Goal: Task Accomplishment & Management: Use online tool/utility

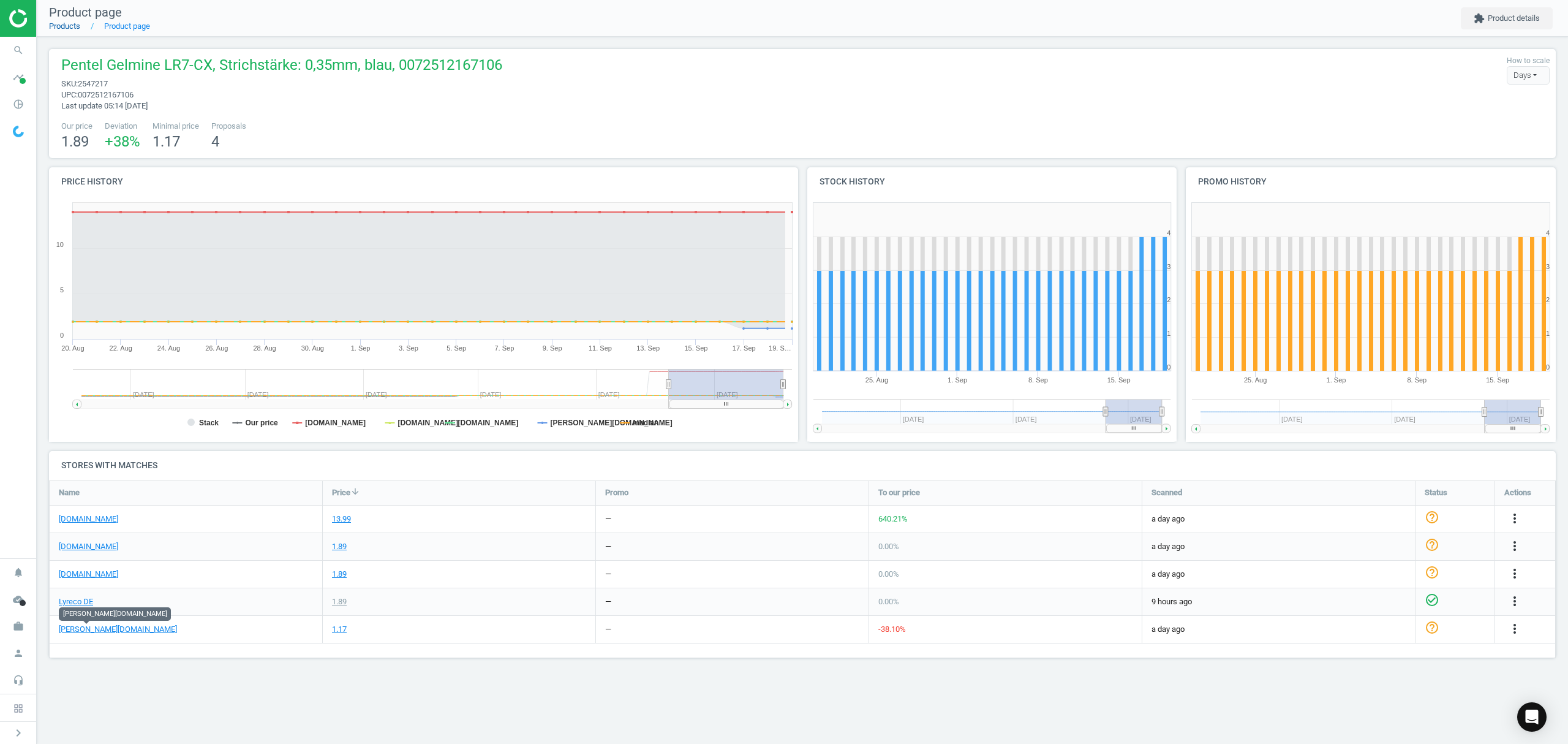
scroll to position [203, 1532]
click at [69, 26] on link "Products" at bounding box center [64, 26] width 31 height 9
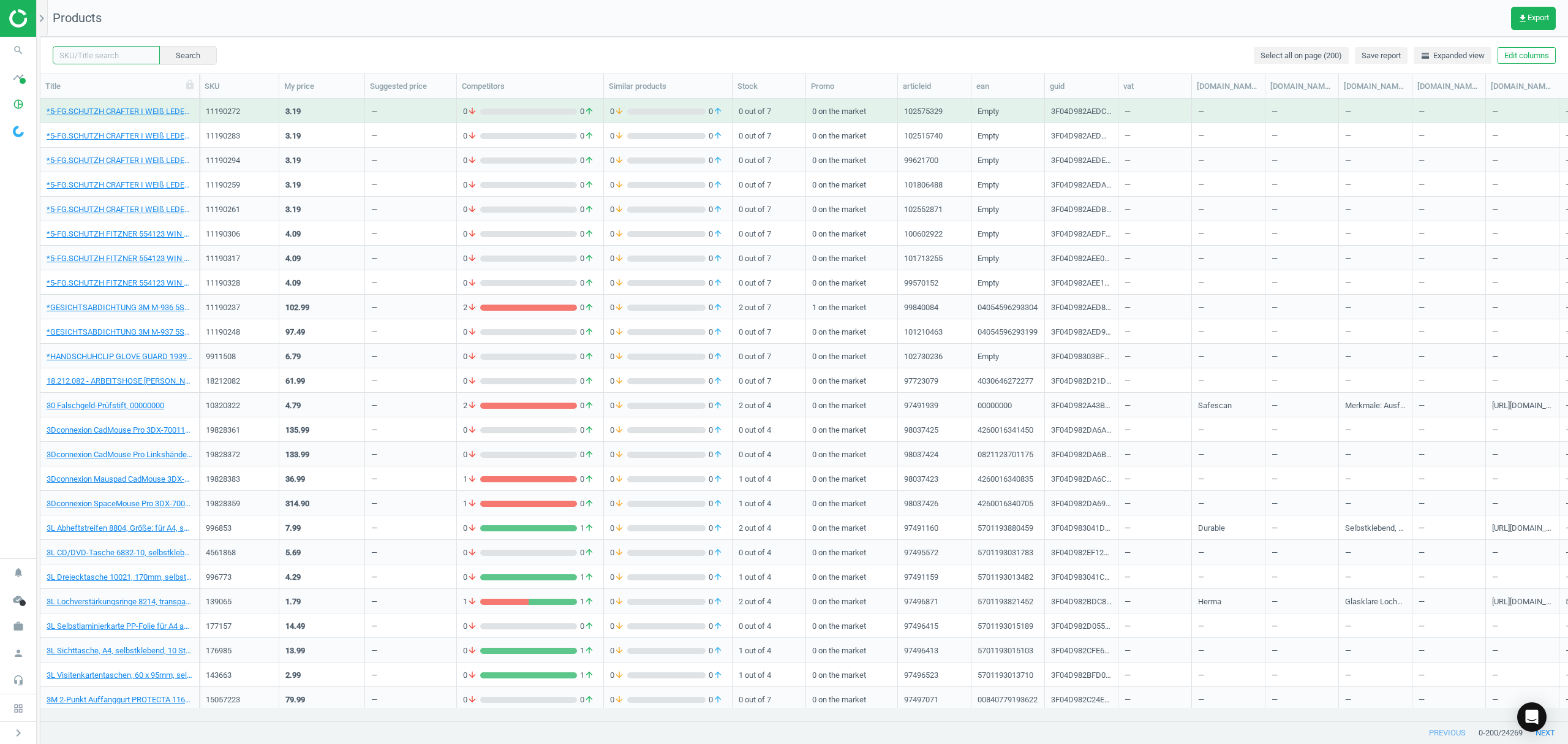
click at [109, 54] on input "text" at bounding box center [107, 55] width 107 height 19
paste input "2819844"
type input "2819844"
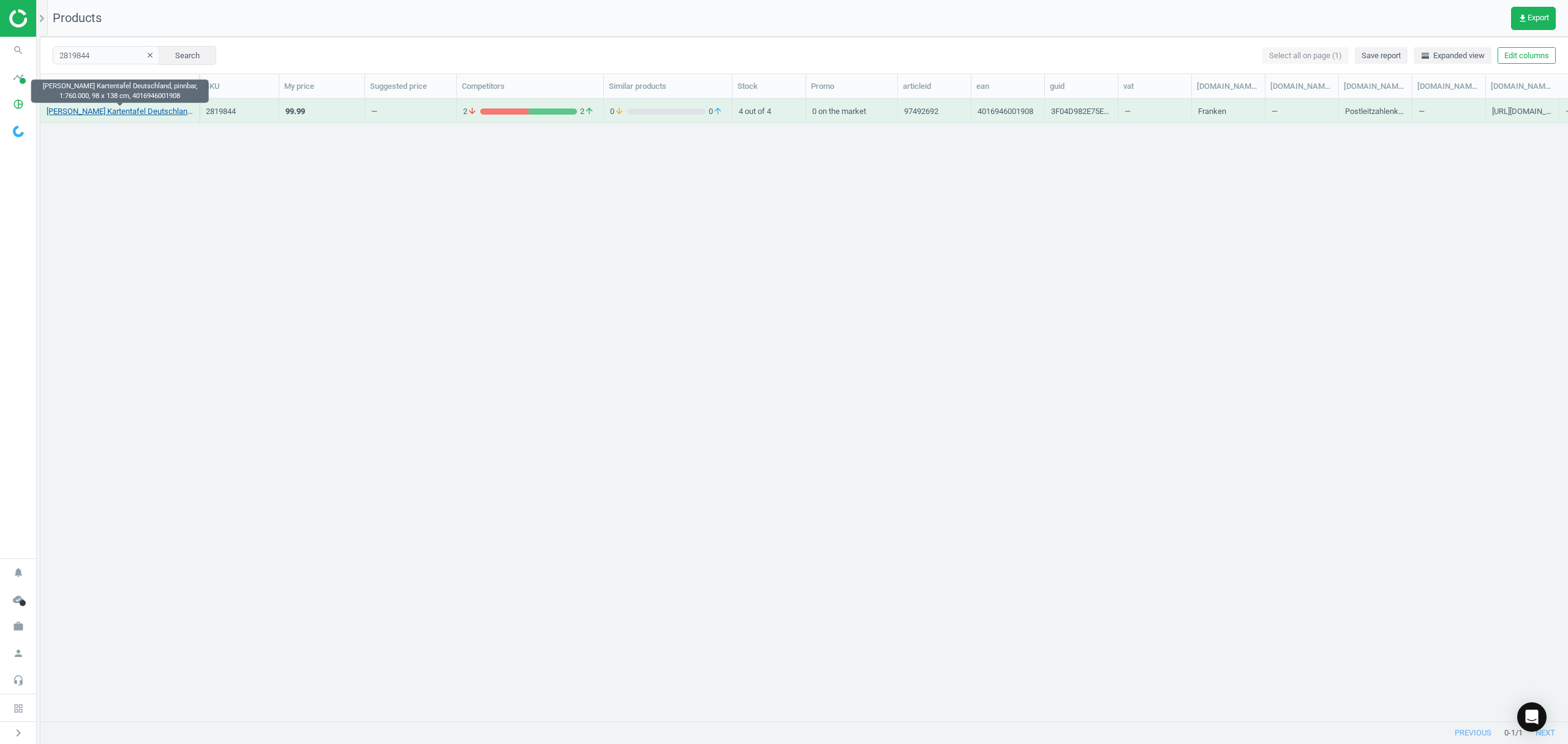
click at [93, 109] on link "[PERSON_NAME] Kartentafel Deutschland, pinnbar, 1:760.000, 98 x 138 cm, 4016946…" at bounding box center [119, 111] width 146 height 11
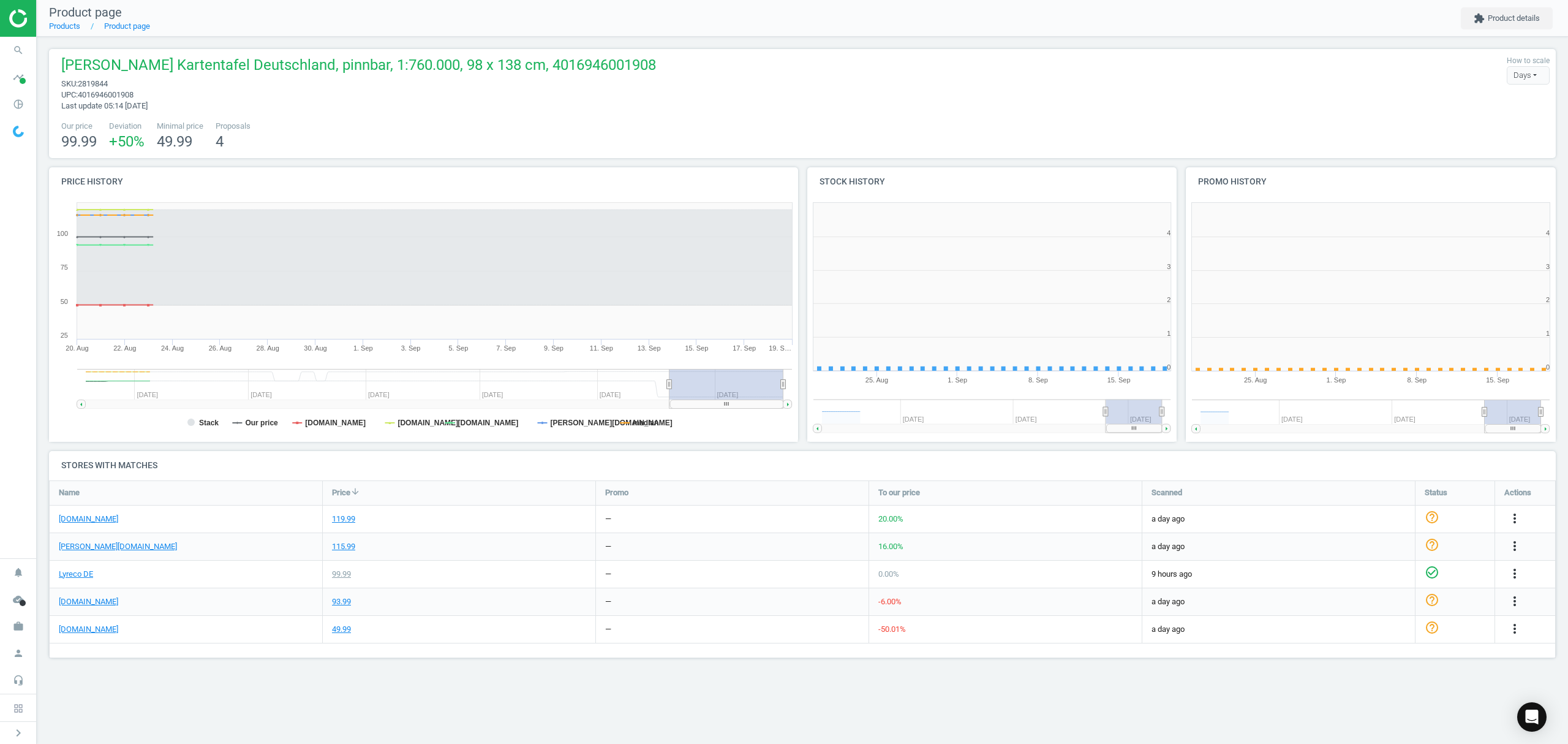
scroll to position [270, 394]
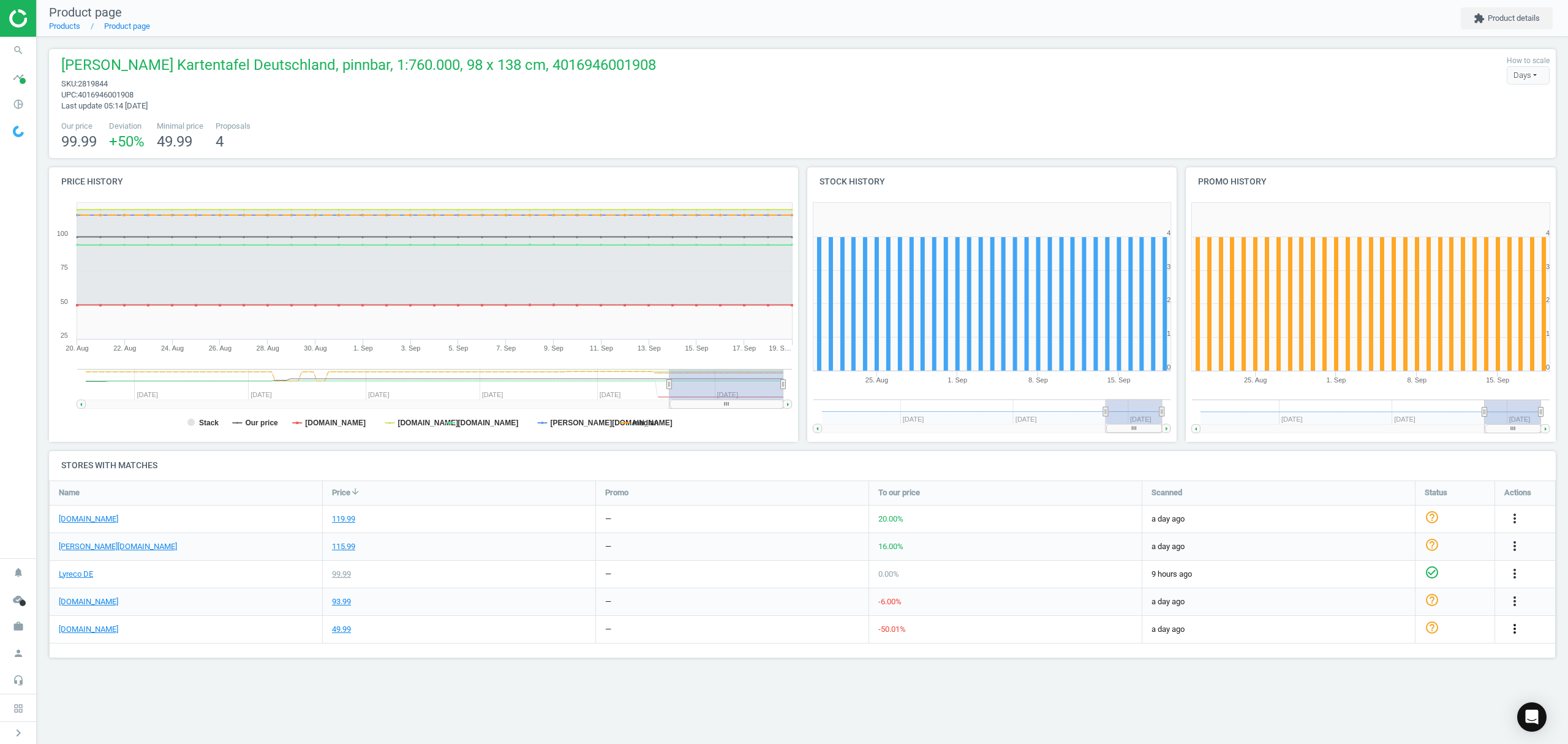
click at [1513, 629] on icon "more_vert" at bounding box center [1514, 629] width 15 height 15
click at [1380, 657] on link "Edit URL/product option" at bounding box center [1419, 658] width 168 height 19
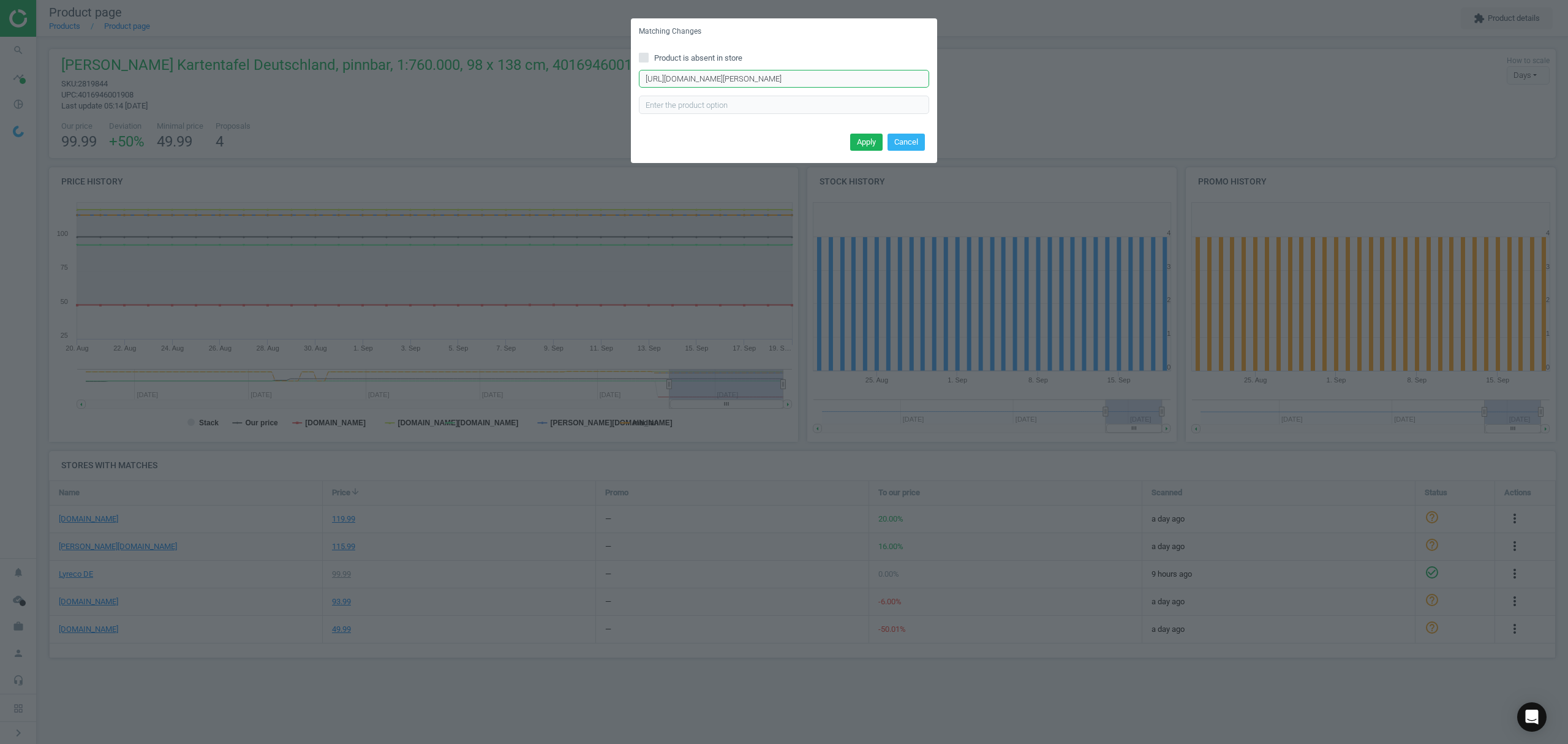
click at [750, 77] on input "[URL][DOMAIN_NAME][PERSON_NAME]" at bounding box center [784, 79] width 290 height 19
paste input "343463"
type input "[URL][DOMAIN_NAME][PERSON_NAME]"
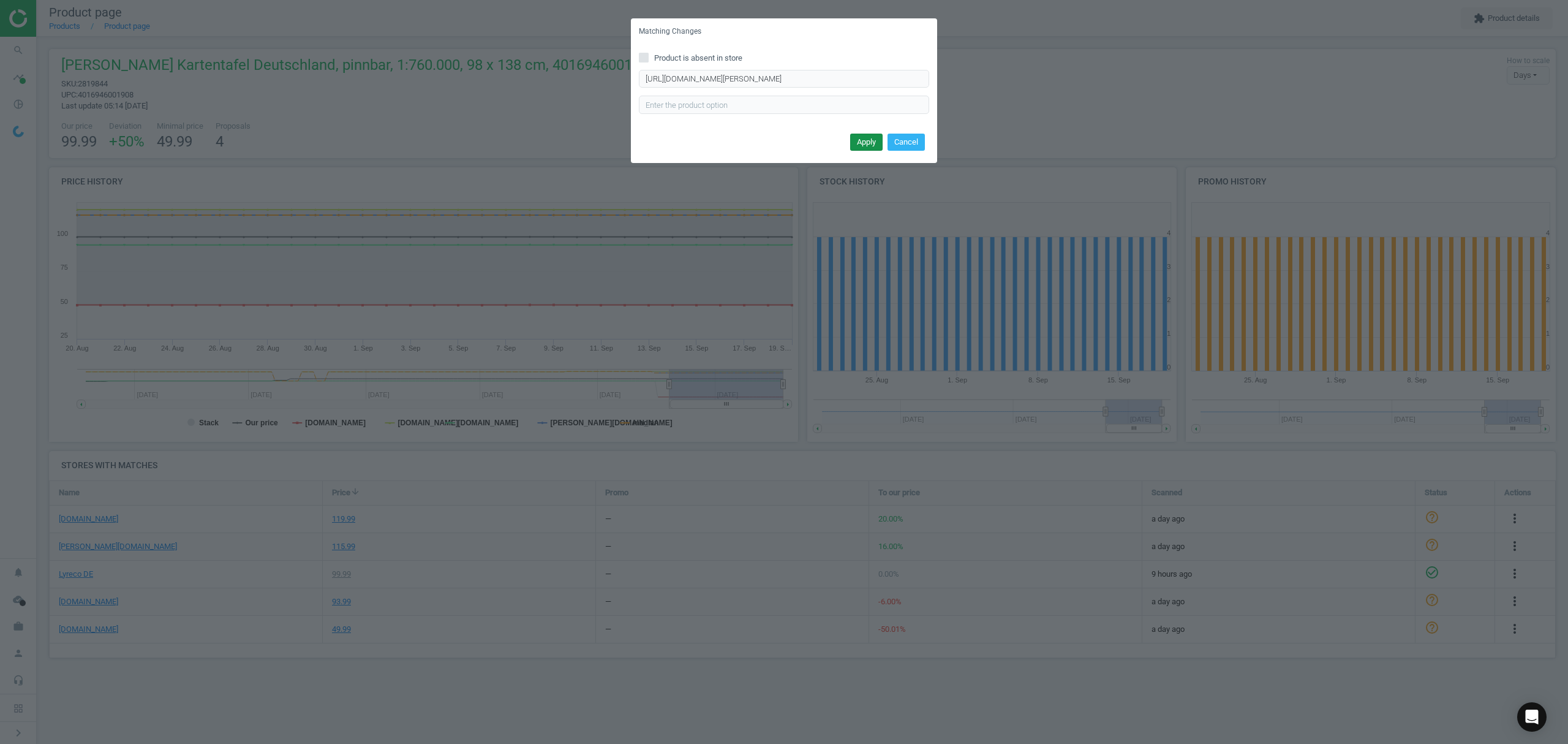
click at [862, 137] on button "Apply" at bounding box center [866, 142] width 32 height 17
